Goal: Find specific page/section: Find specific page/section

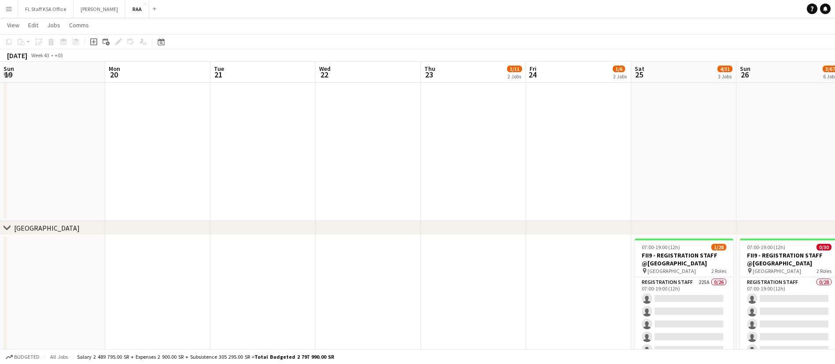
scroll to position [0, 251]
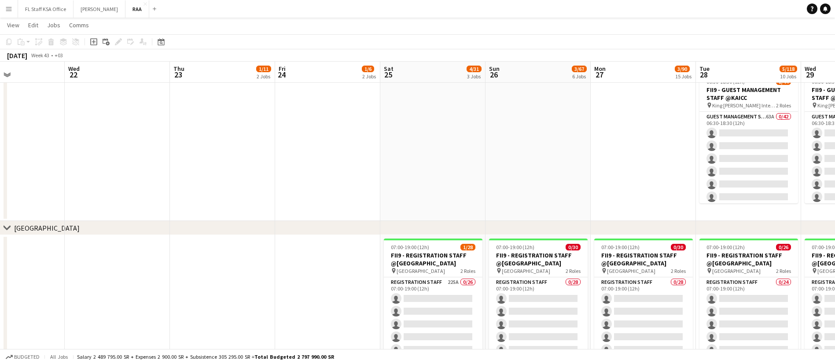
click at [7, 11] on app-icon "Menu" at bounding box center [8, 8] width 7 height 7
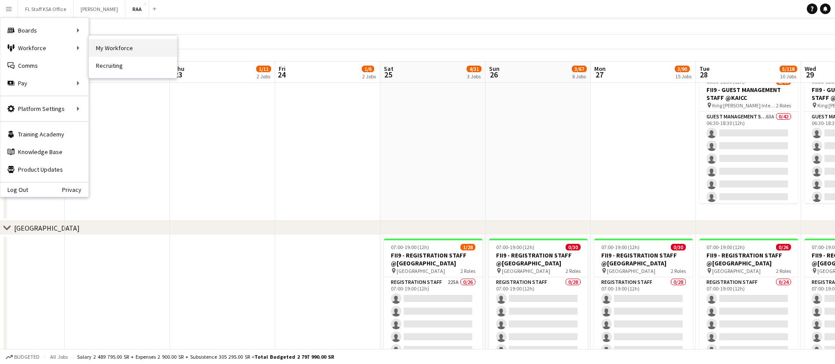
click at [107, 48] on link "My Workforce" at bounding box center [133, 48] width 88 height 18
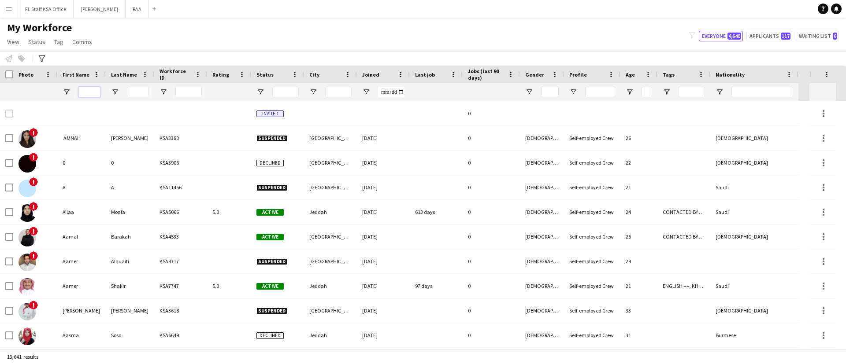
click at [89, 94] on input "First Name Filter Input" at bounding box center [89, 92] width 22 height 11
click at [136, 93] on input "Last Name Filter Input" at bounding box center [138, 92] width 22 height 11
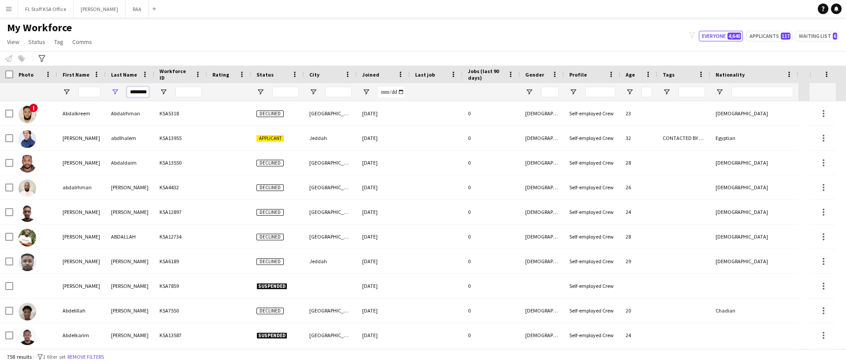
scroll to position [0, 6]
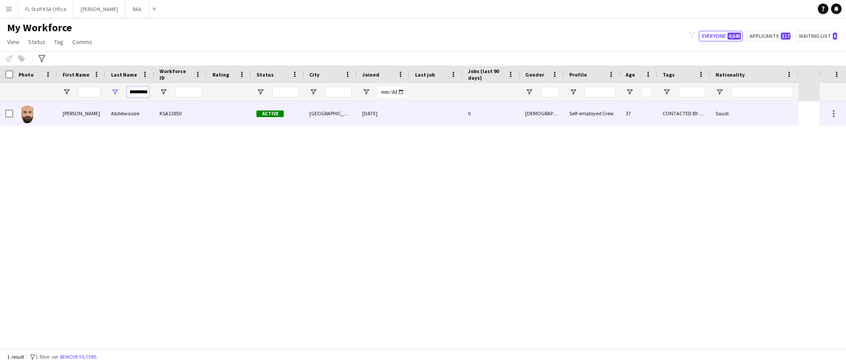
type input "*********"
click at [106, 117] on div "Abdelwassie" at bounding box center [130, 113] width 48 height 24
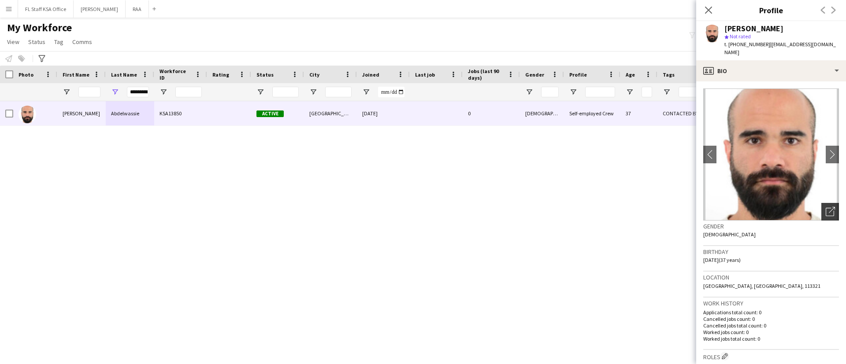
click at [823, 206] on div "Open photos pop-in" at bounding box center [830, 212] width 18 height 18
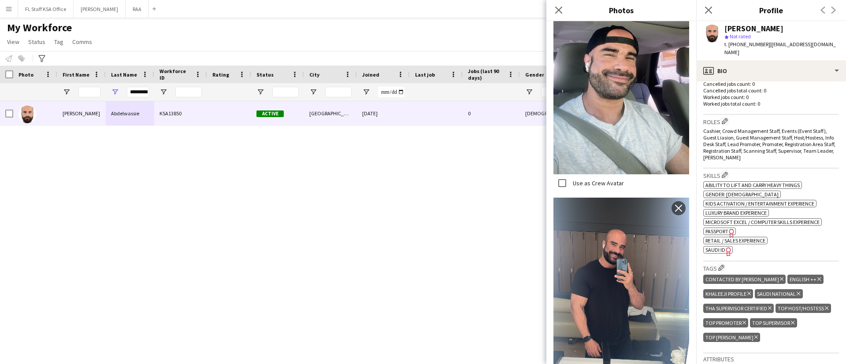
scroll to position [178, 0]
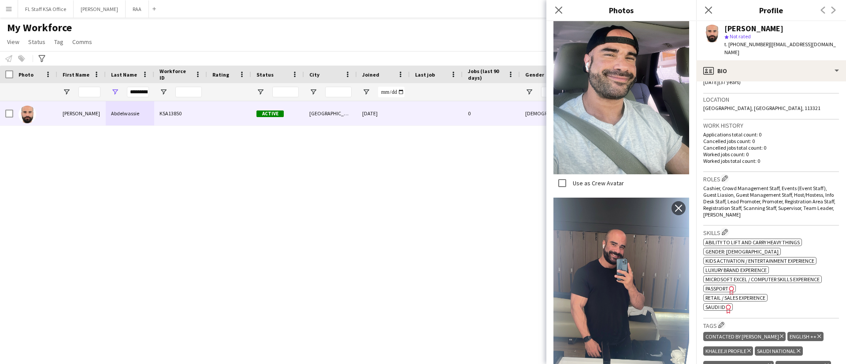
click at [717, 307] on span "SAUDI ID" at bounding box center [715, 307] width 20 height 7
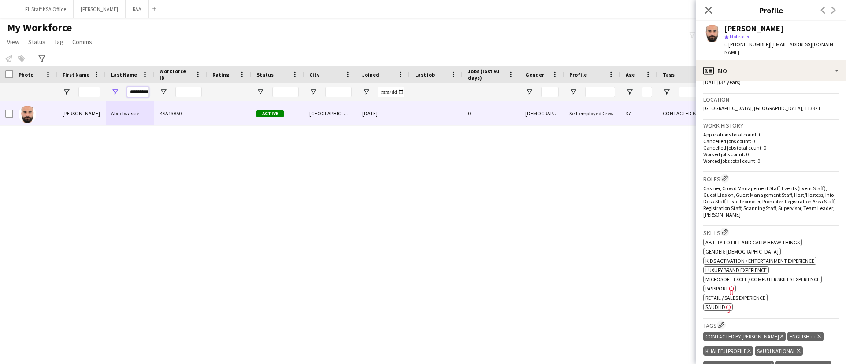
click at [135, 95] on input "*********" at bounding box center [138, 92] width 22 height 11
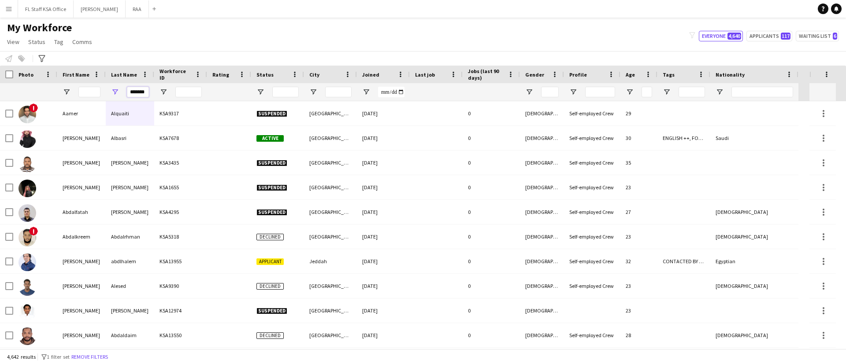
scroll to position [0, 1]
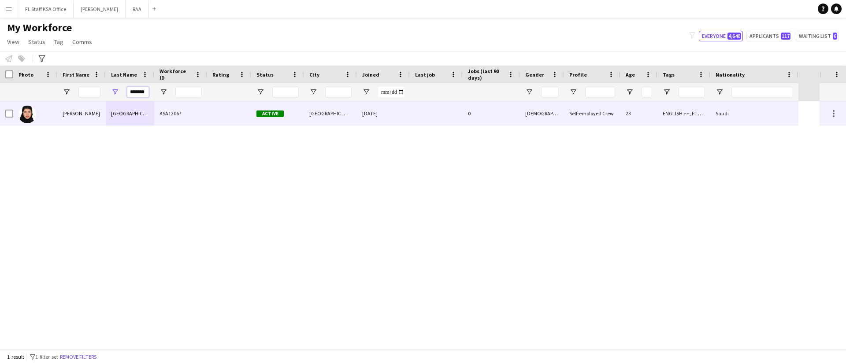
type input "*******"
click at [113, 113] on div "[GEOGRAPHIC_DATA]" at bounding box center [130, 113] width 48 height 24
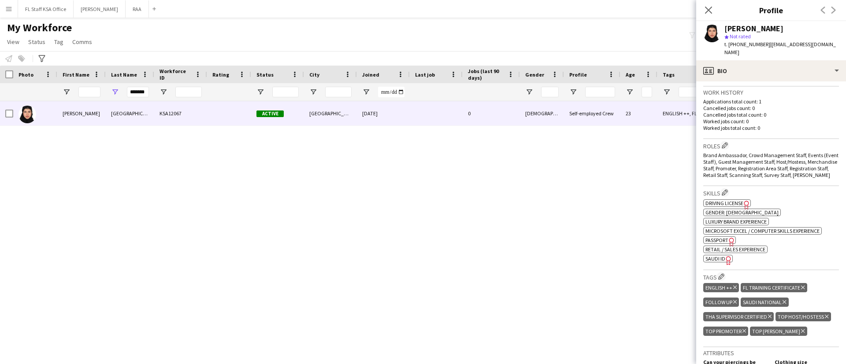
scroll to position [62, 0]
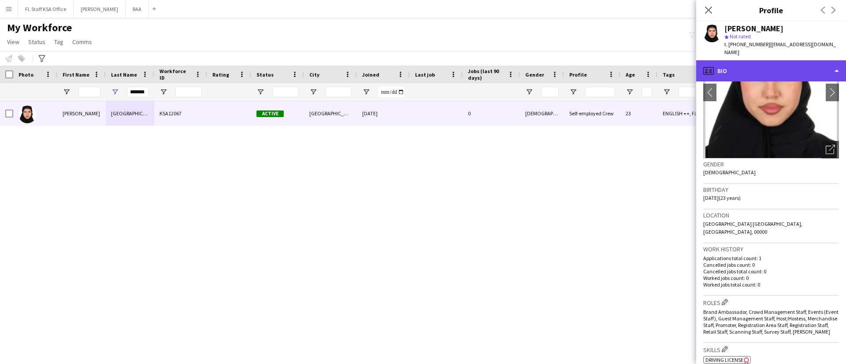
click at [781, 60] on div "profile Bio" at bounding box center [771, 70] width 150 height 21
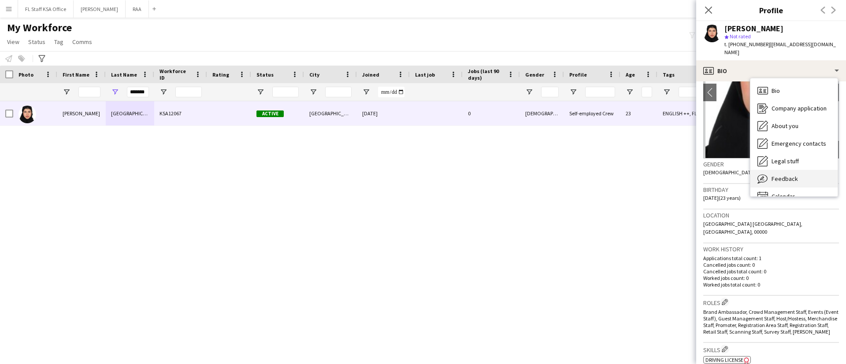
click at [803, 171] on div "Feedback Feedback" at bounding box center [793, 179] width 87 height 18
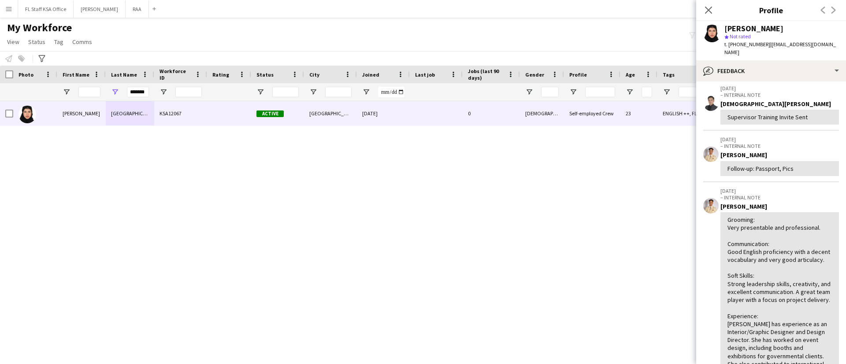
scroll to position [210, 0]
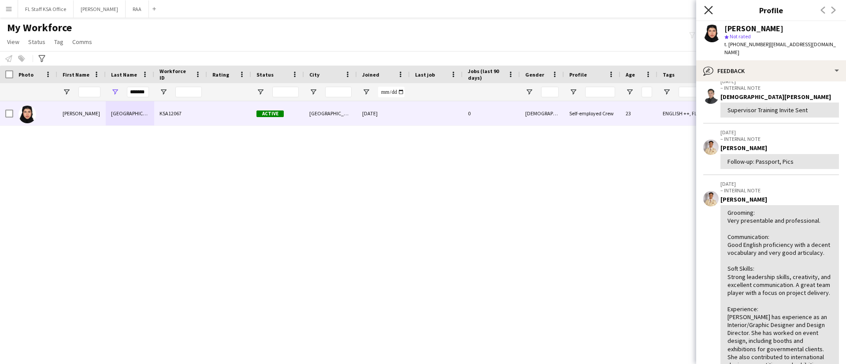
click at [706, 9] on icon "Close pop-in" at bounding box center [708, 10] width 8 height 8
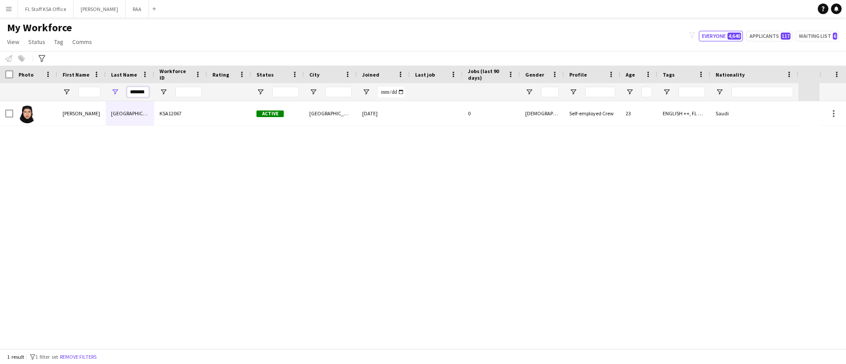
click at [142, 92] on input "*******" at bounding box center [138, 92] width 22 height 11
